Goal: Contribute content: Contribute content

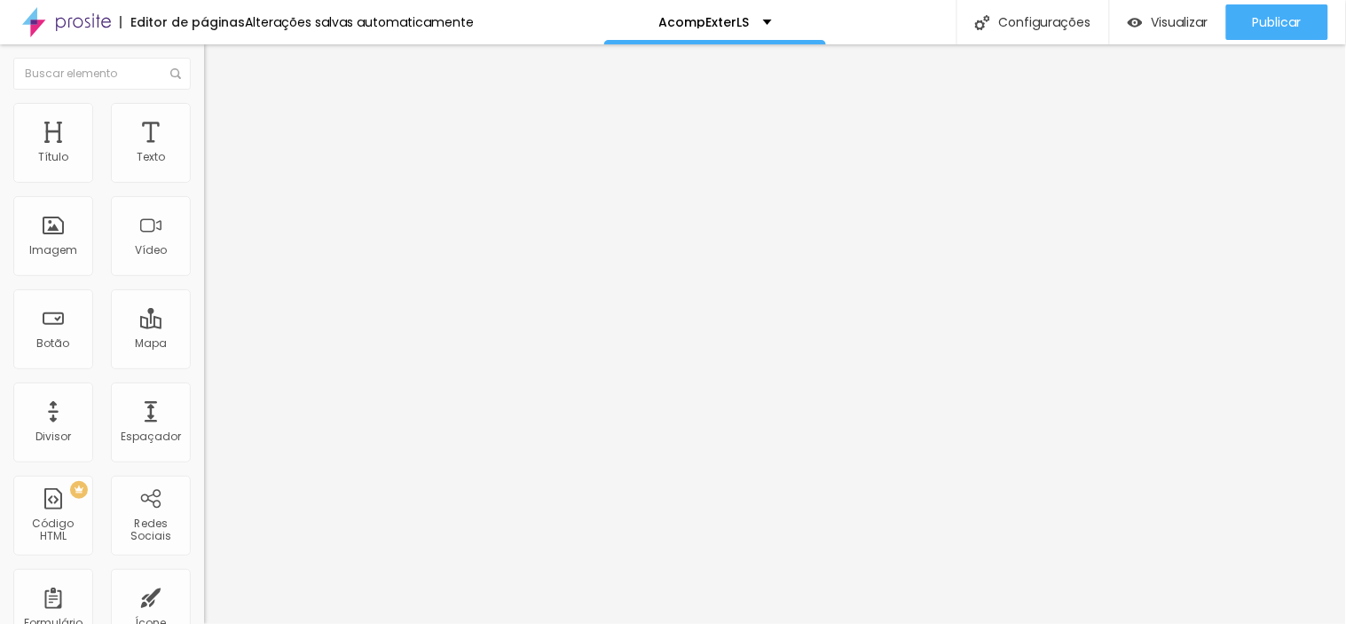
click at [220, 120] on span "Estilo" at bounding box center [234, 114] width 28 height 15
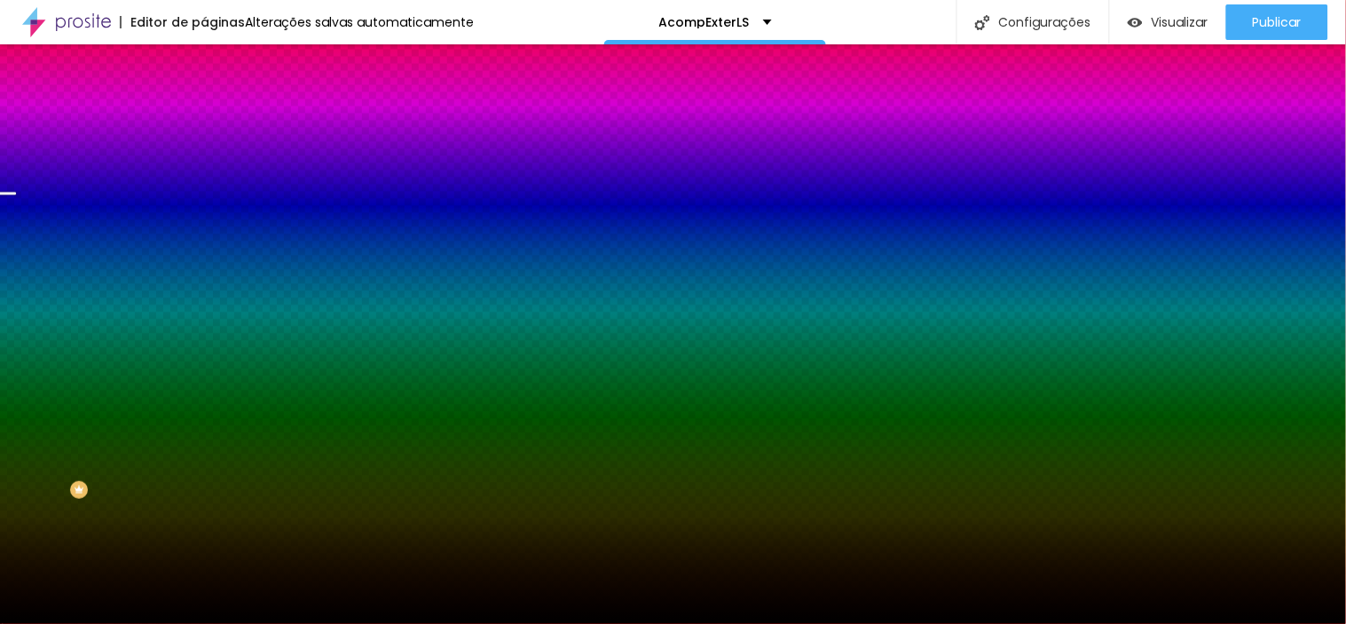
click at [204, 163] on span "Trocar imagem" at bounding box center [252, 155] width 97 height 15
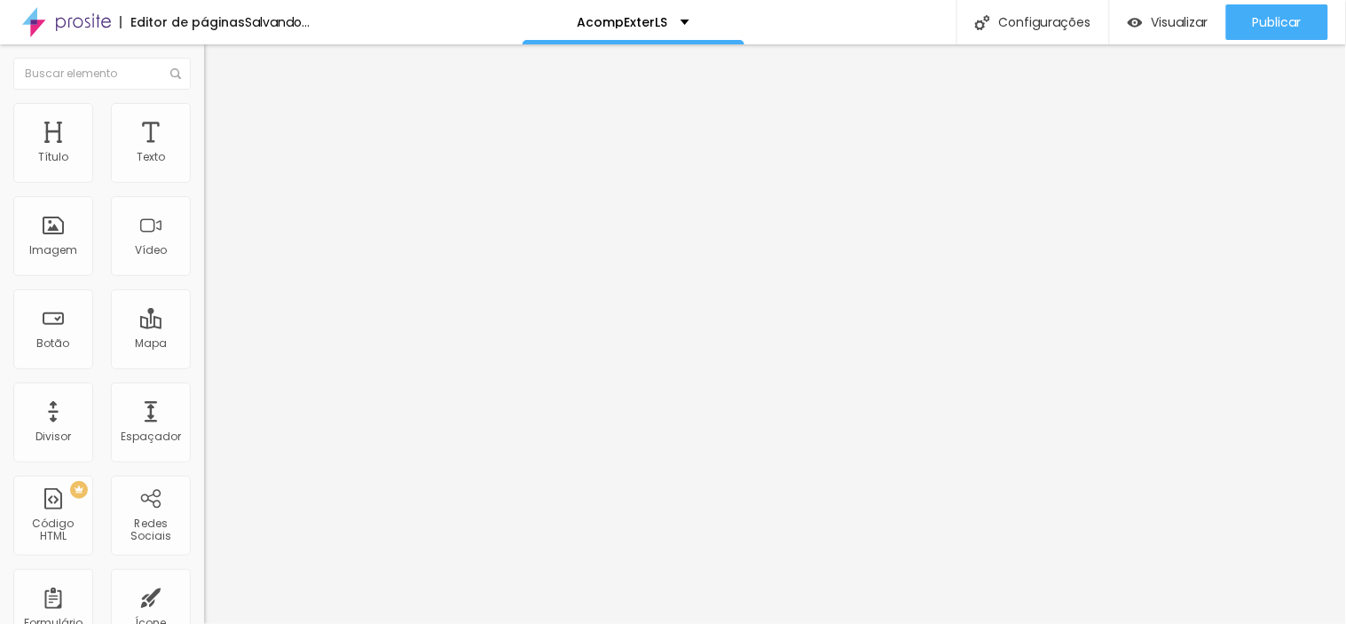
click at [204, 153] on span "Trocar imagem" at bounding box center [252, 145] width 97 height 15
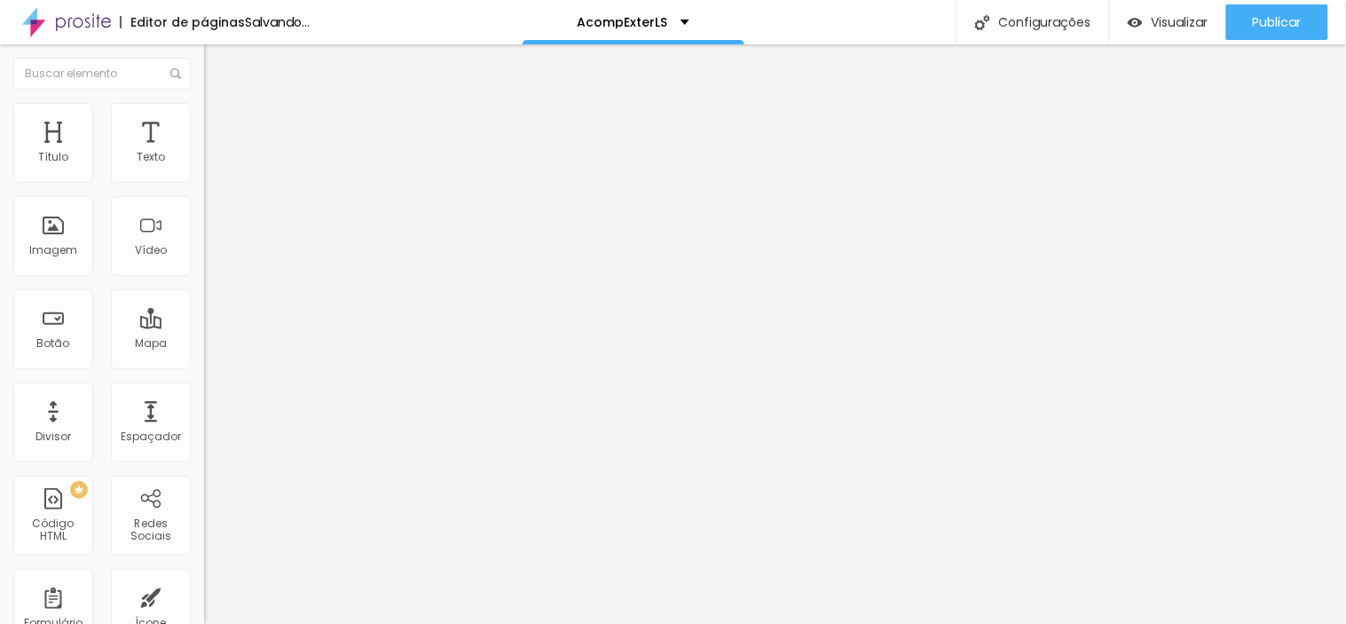
click at [204, 118] on li "Estilo" at bounding box center [306, 112] width 204 height 18
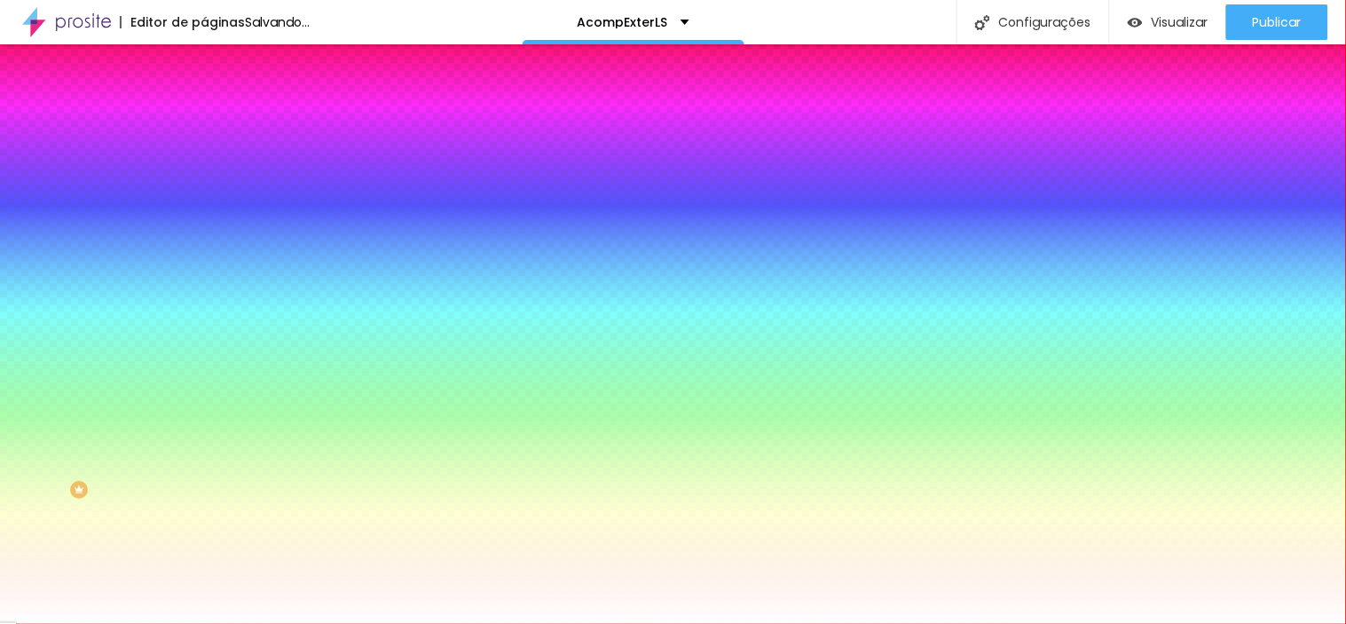
click at [204, 121] on li "Avançado" at bounding box center [306, 130] width 204 height 18
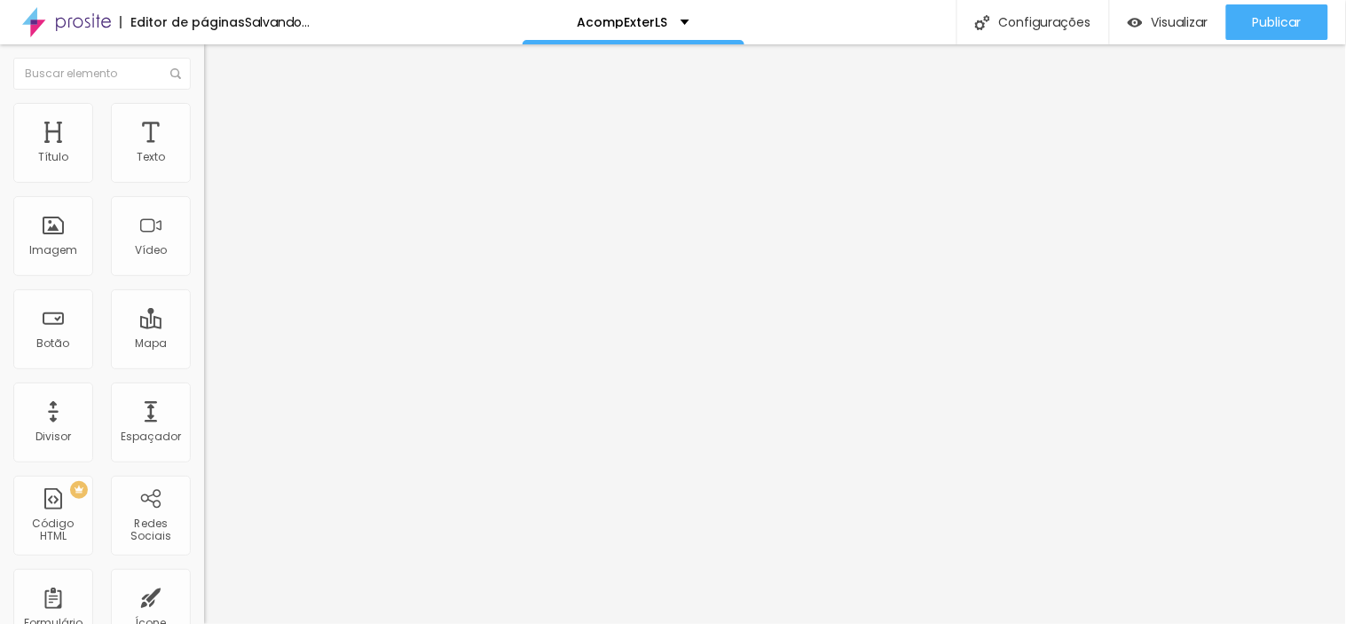
click at [204, 103] on li "Conteúdo" at bounding box center [306, 94] width 204 height 18
click at [217, 68] on img "button" at bounding box center [224, 65] width 14 height 14
click at [73, 241] on div "Imagem" at bounding box center [53, 236] width 80 height 80
click at [204, 153] on span "Adicionar imagem" at bounding box center [261, 145] width 114 height 15
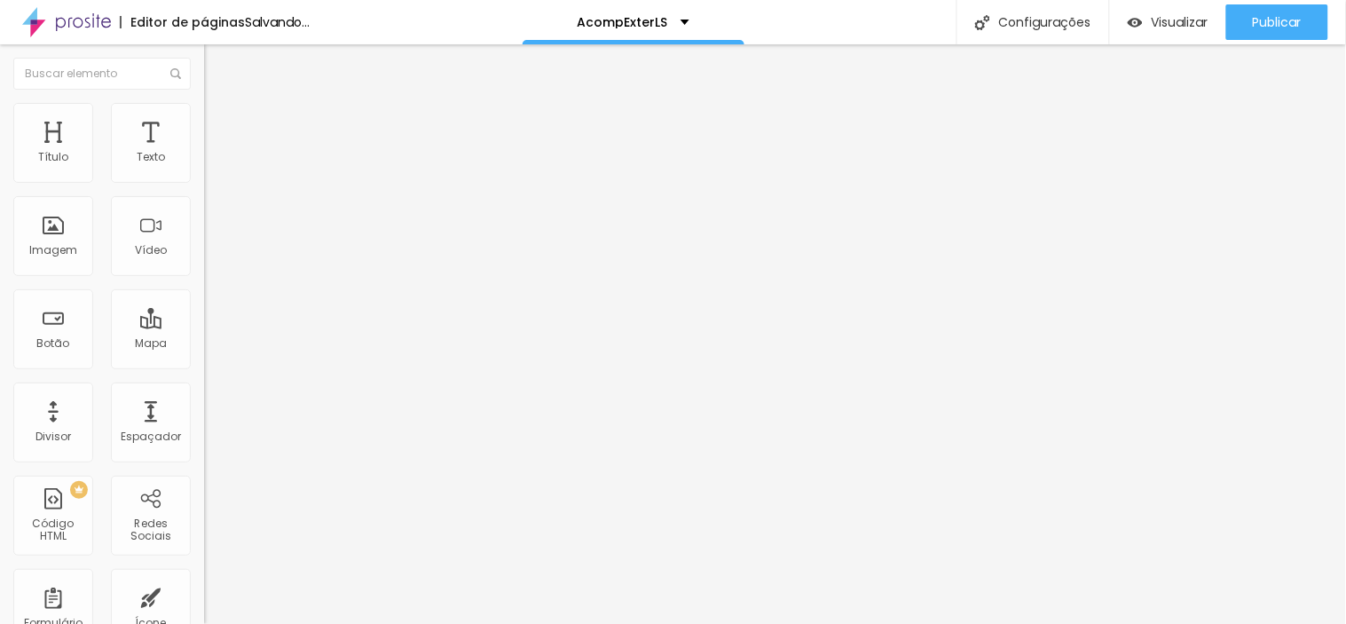
click at [204, 265] on div "Proporção" at bounding box center [306, 260] width 204 height 11
click at [204, 299] on span "Padrão" at bounding box center [224, 291] width 40 height 15
click at [204, 153] on span "Trocar imagem" at bounding box center [252, 145] width 97 height 15
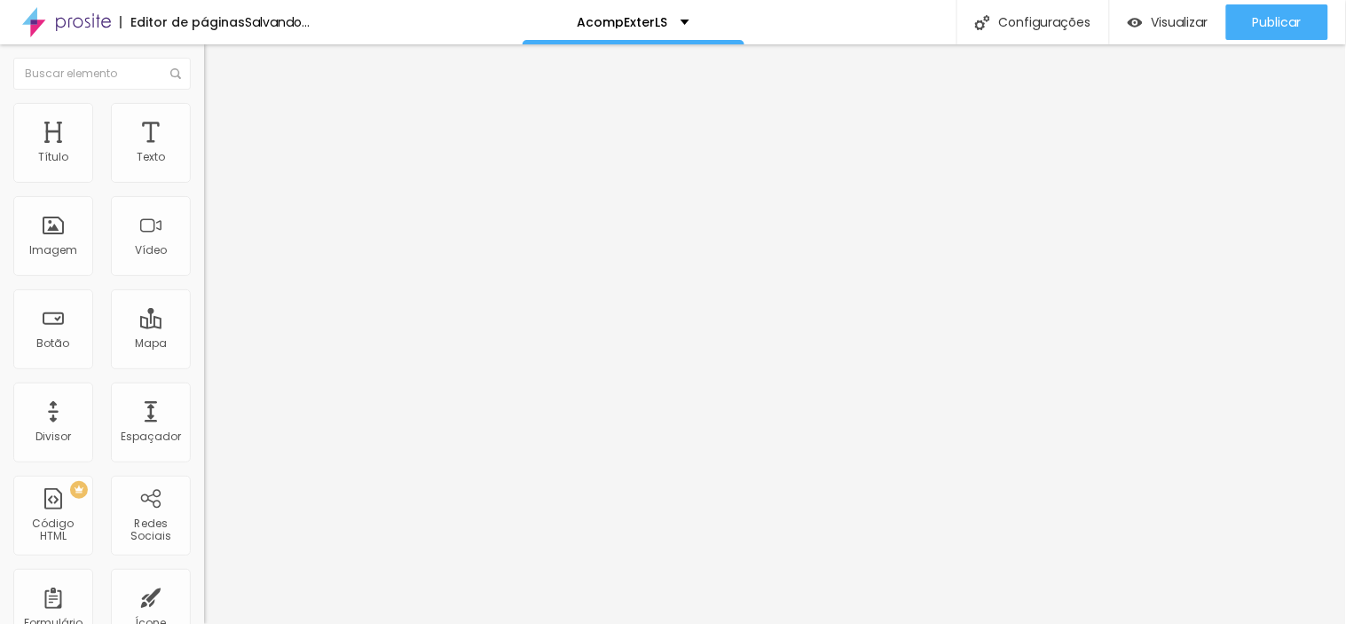
click at [204, 153] on span "Trocar imagem" at bounding box center [252, 145] width 97 height 15
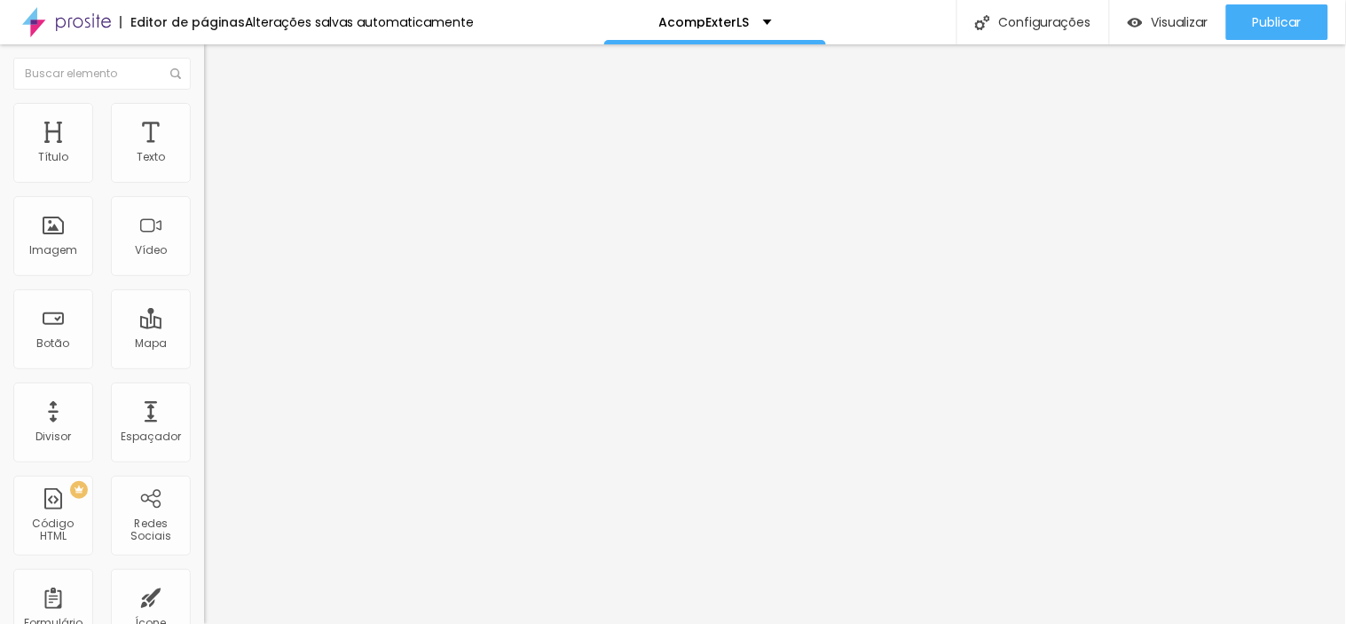
click at [204, 153] on span "Trocar imagem" at bounding box center [252, 145] width 97 height 15
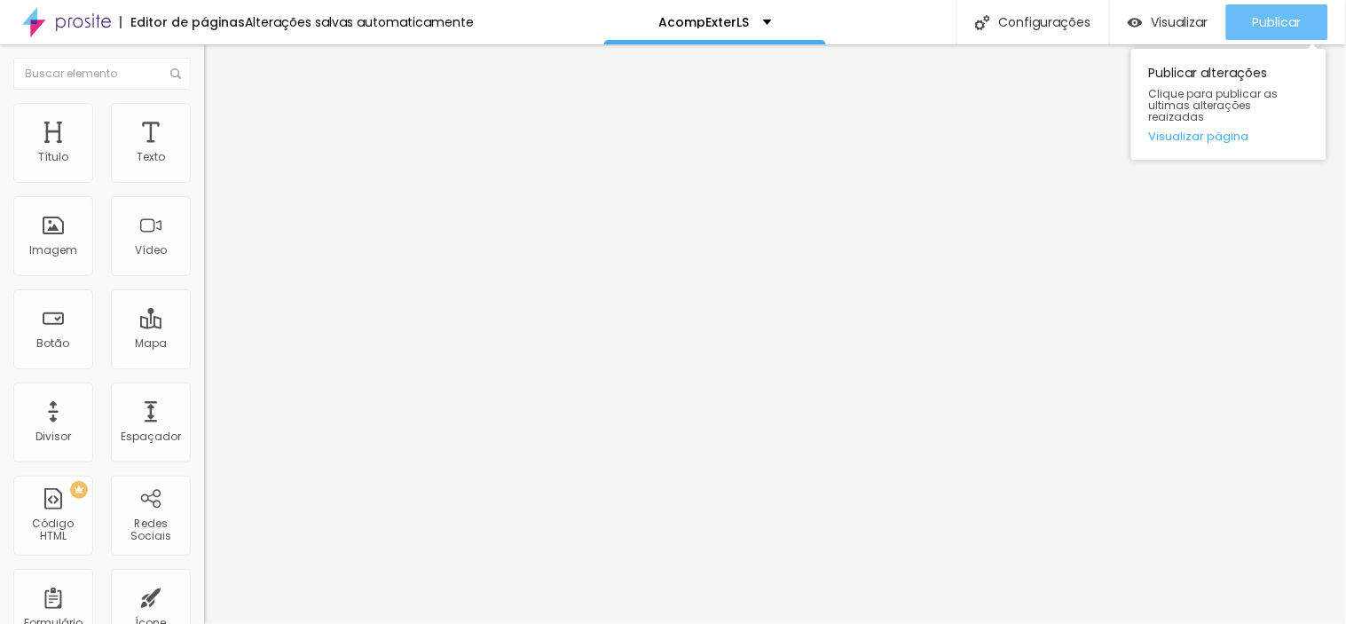
click at [1212, 4] on div "Publicar" at bounding box center [1277, 22] width 49 height 36
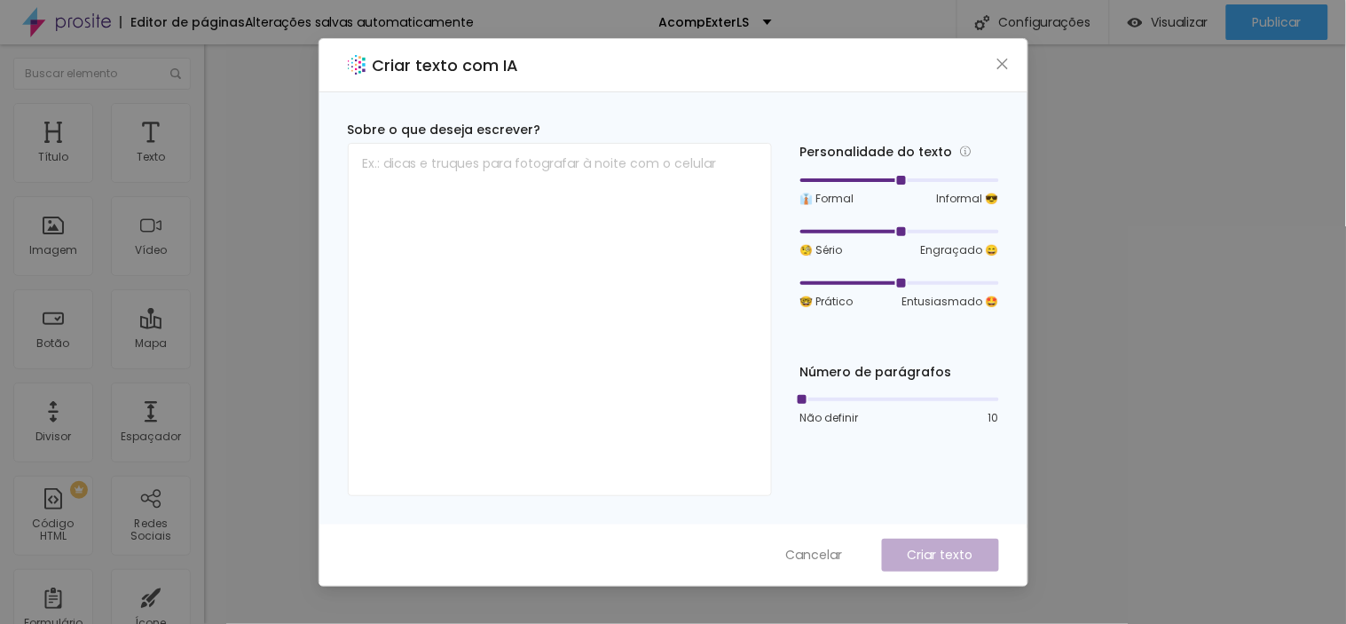
click at [1212, 255] on div "Criar texto com IA Sobre o que deseja escrever? Personalidade do texto 👔 Formal…" at bounding box center [673, 312] width 1346 height 624
click at [996, 64] on icon "close" at bounding box center [1003, 64] width 14 height 14
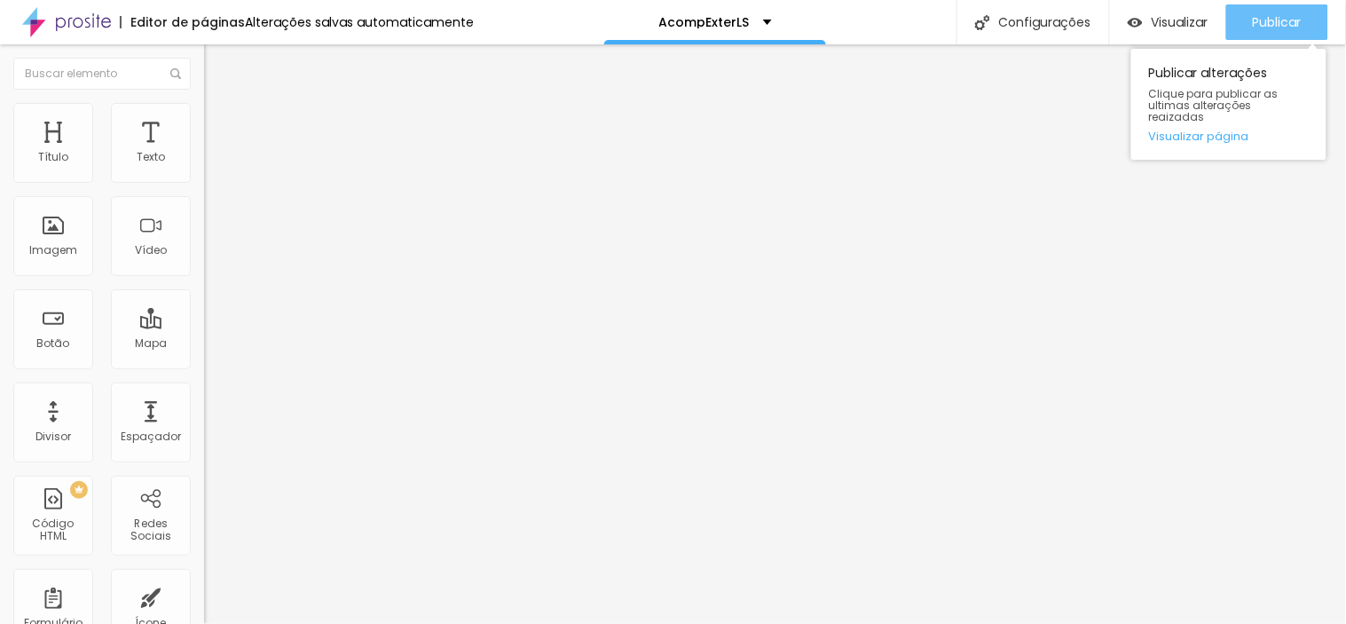
click at [1212, 33] on div "Publicar" at bounding box center [1277, 22] width 49 height 36
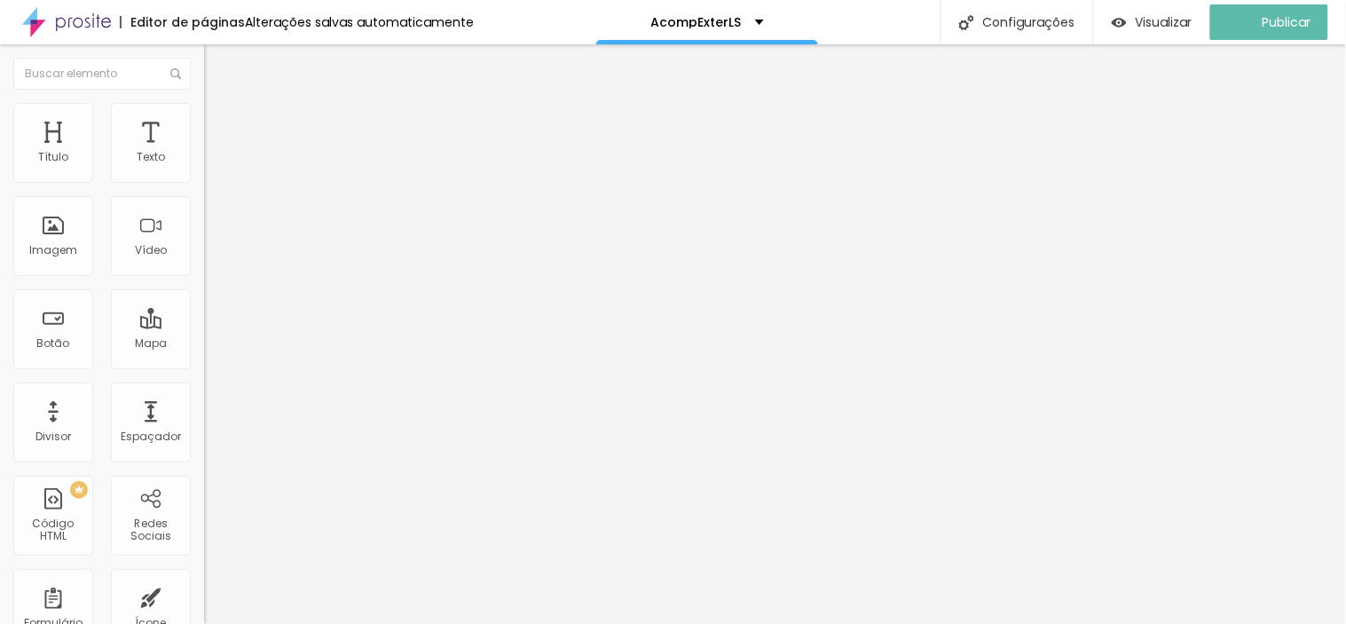
click at [41, 23] on img at bounding box center [66, 22] width 89 height 44
click at [204, 73] on button "Editar Coluna" at bounding box center [306, 64] width 204 height 41
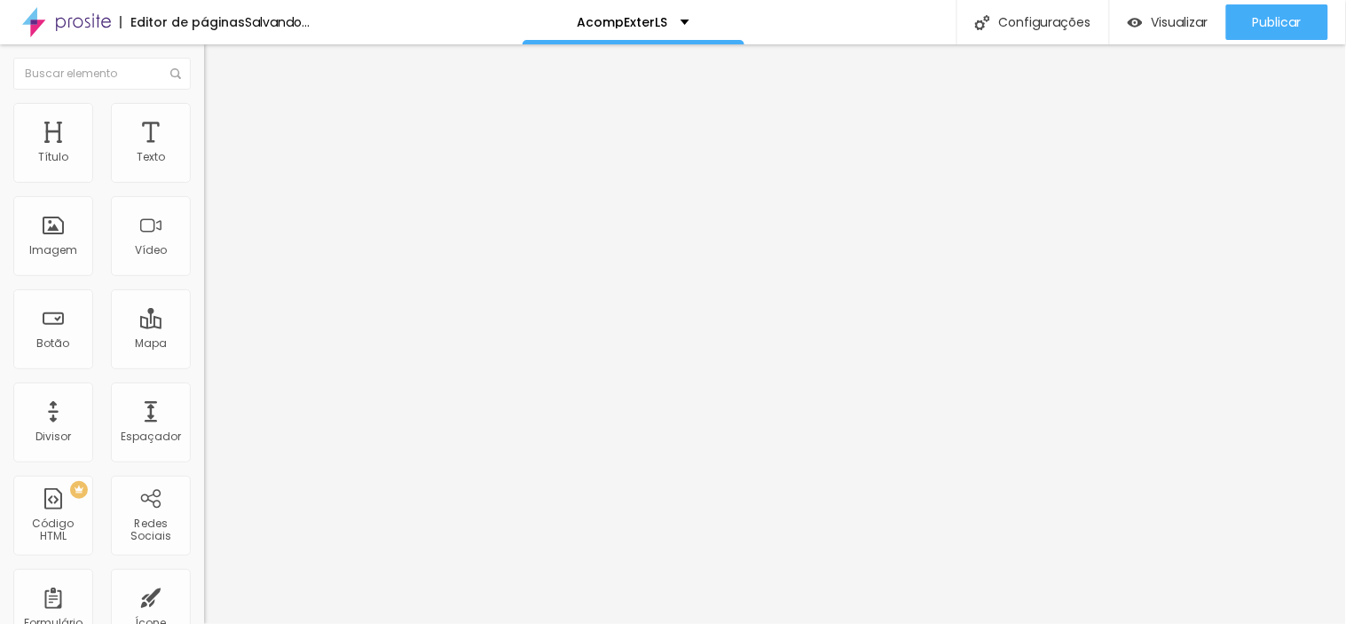
click at [204, 153] on span "Adicionar imagem" at bounding box center [261, 145] width 114 height 15
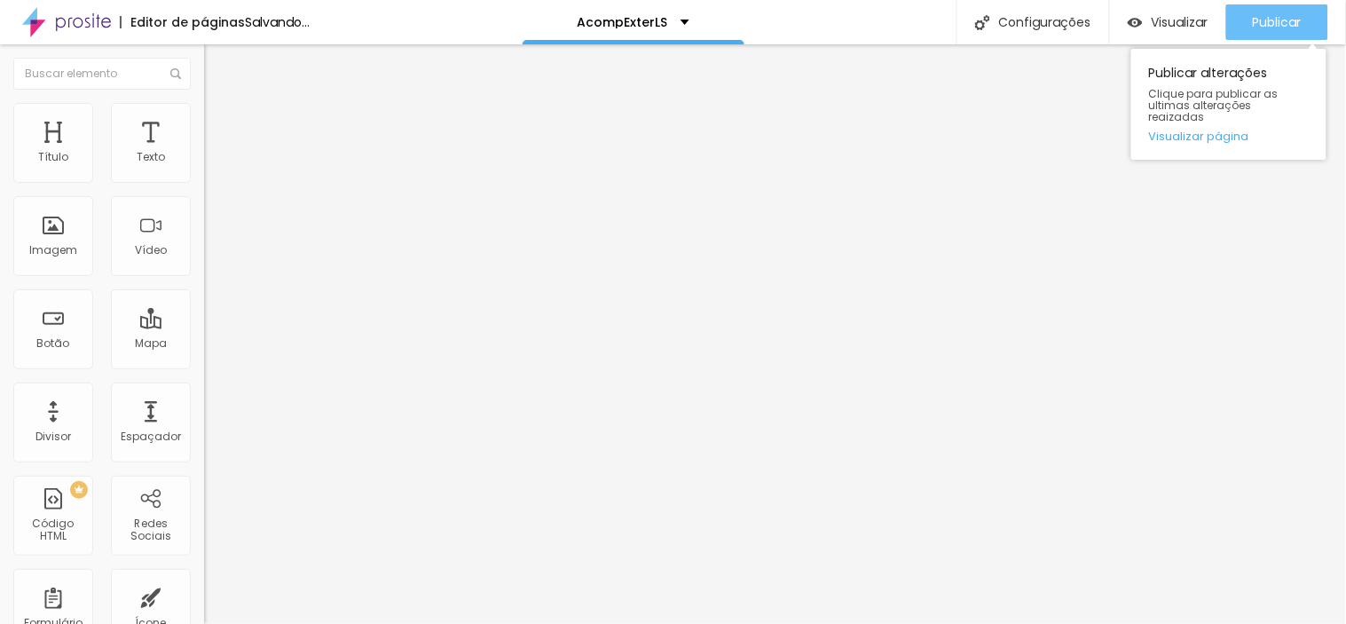
click at [1288, 18] on span "Publicar" at bounding box center [1277, 22] width 49 height 14
click at [1301, 16] on span "Publicar" at bounding box center [1277, 22] width 49 height 14
